Goal: Register for event/course

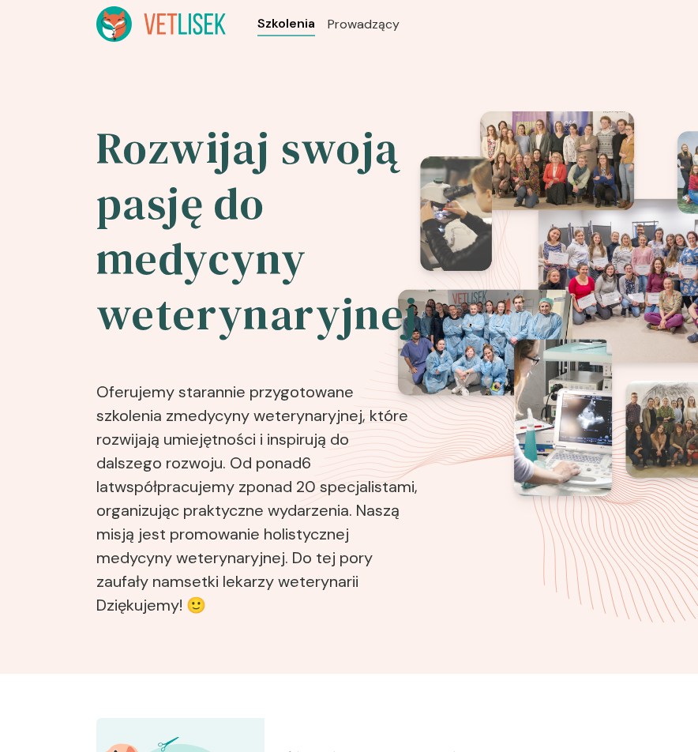
click at [282, 22] on span "Szkolenia" at bounding box center [287, 23] width 58 height 19
click at [303, 29] on span "Szkolenia" at bounding box center [287, 23] width 58 height 19
click at [273, 32] on span "Szkolenia" at bounding box center [287, 23] width 58 height 19
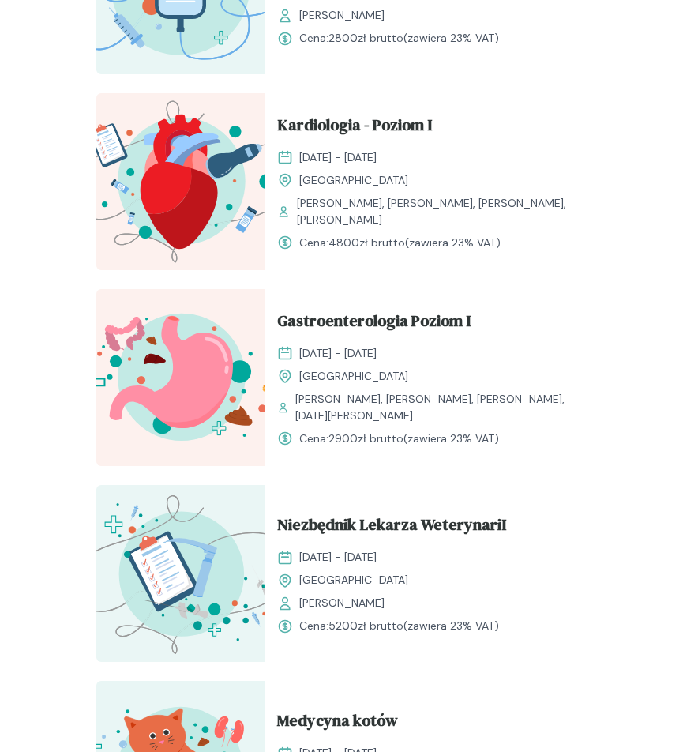
scroll to position [2400, 0]
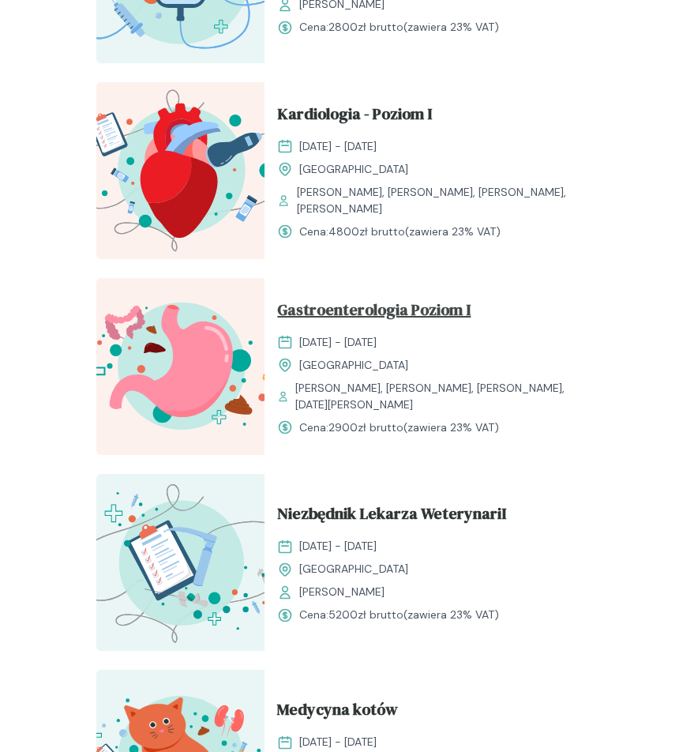
click at [341, 312] on span "Gastroenterologia Poziom I" at bounding box center [374, 313] width 194 height 30
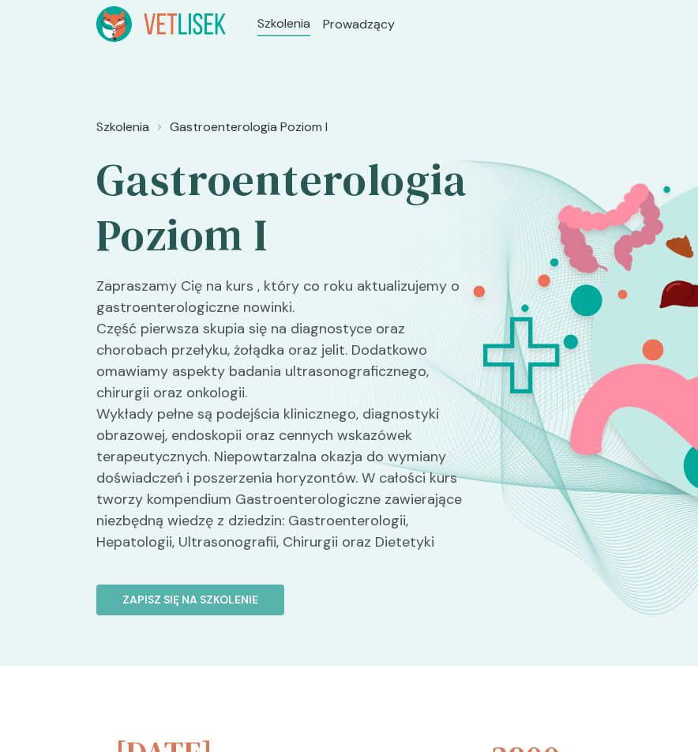
scroll to position [2400, 0]
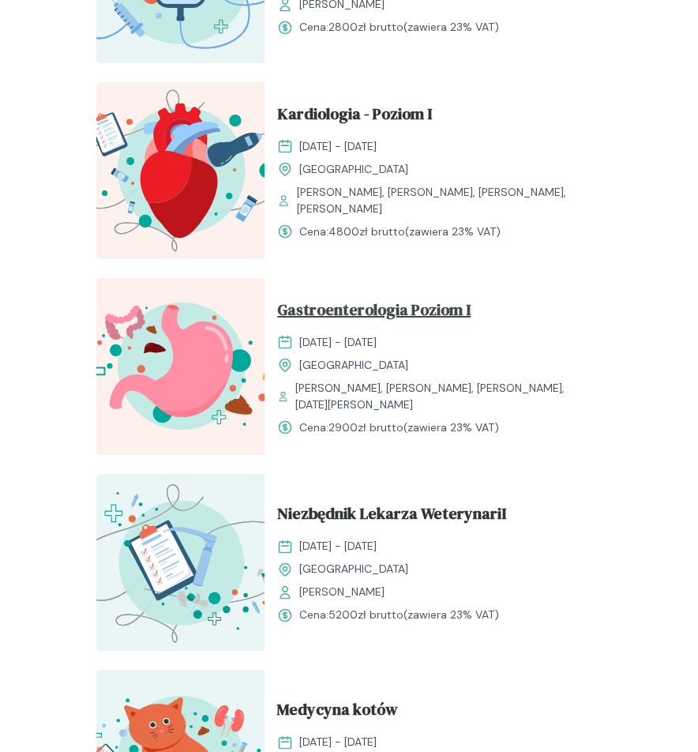
click at [330, 324] on span "Gastroenterologia Poziom I" at bounding box center [374, 313] width 194 height 30
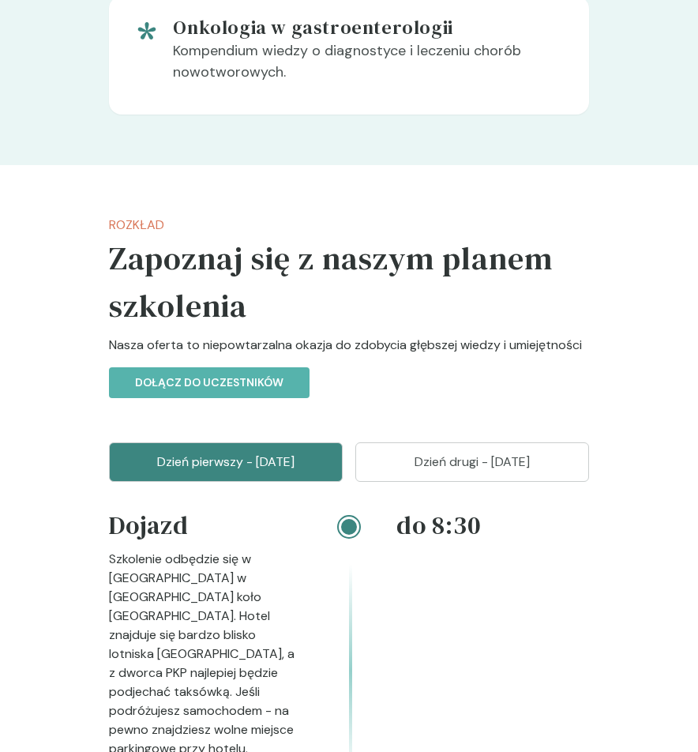
scroll to position [2400, 0]
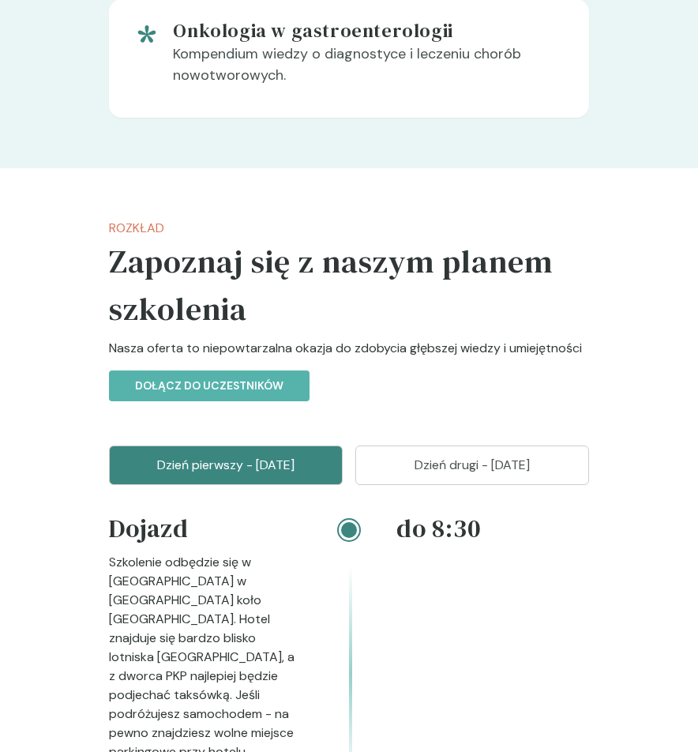
click at [436, 475] on p "Dzień drugi - [DATE]" at bounding box center [472, 465] width 194 height 19
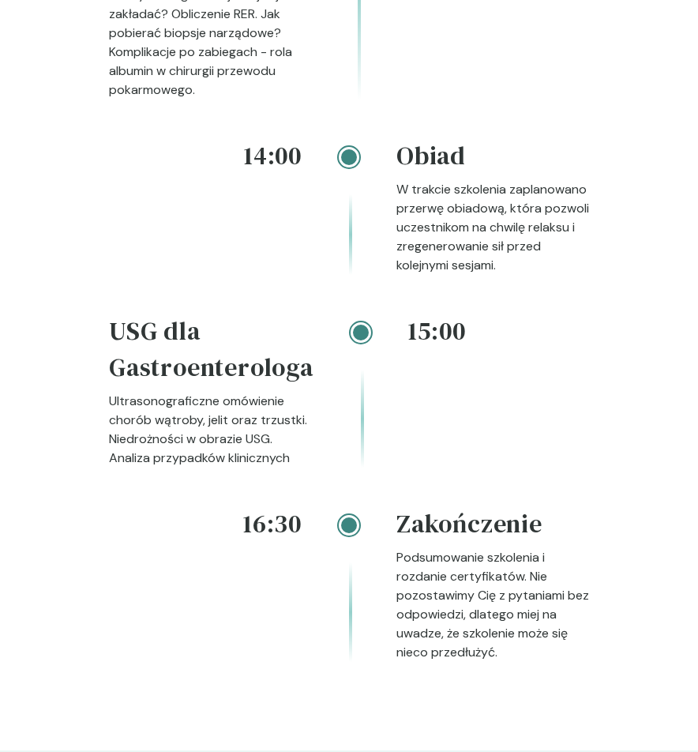
scroll to position [3443, 0]
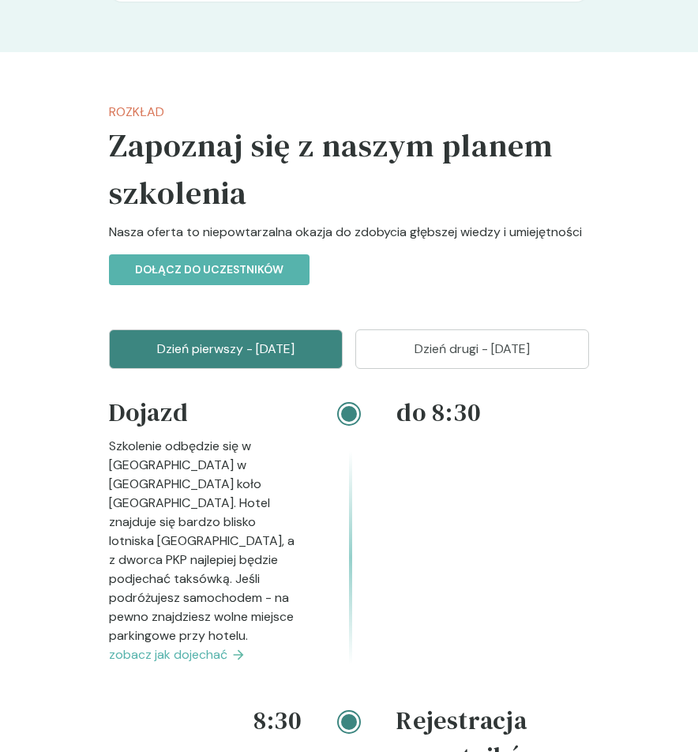
scroll to position [2527, 0]
